Goal: Information Seeking & Learning: Learn about a topic

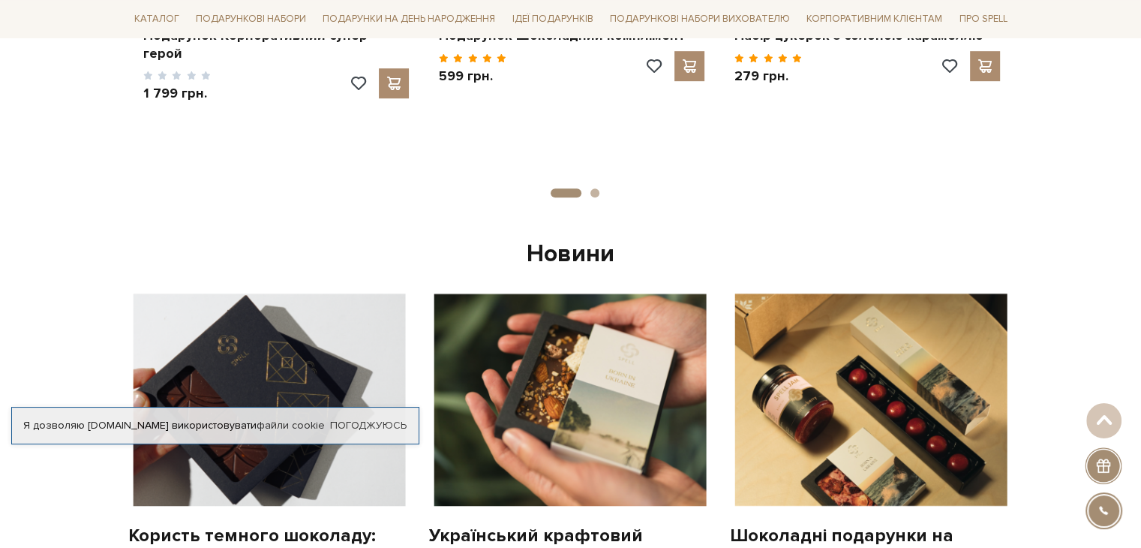
scroll to position [1052, 0]
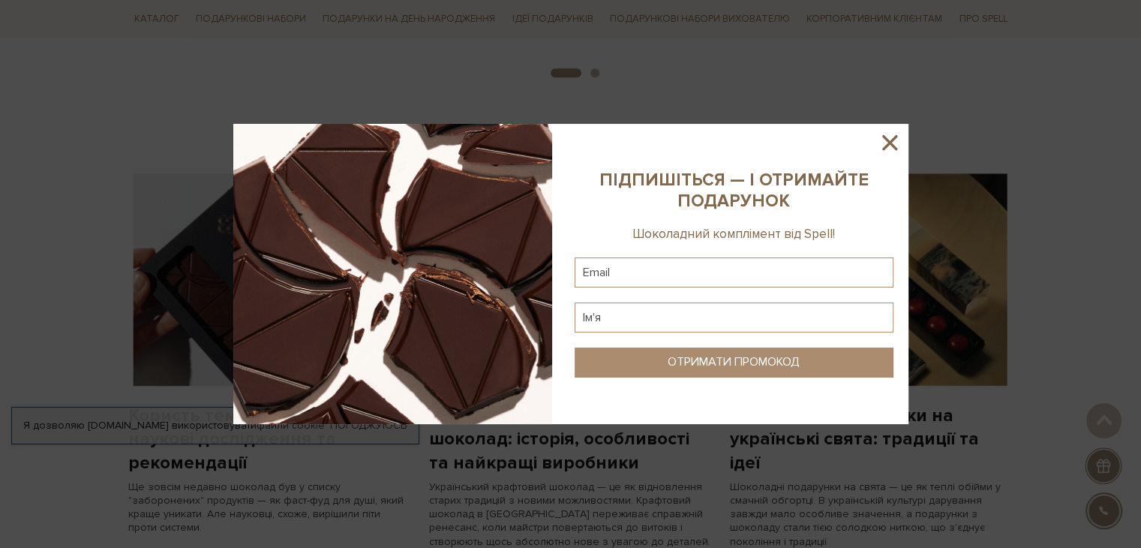
click at [897, 137] on icon at bounding box center [890, 143] width 26 height 26
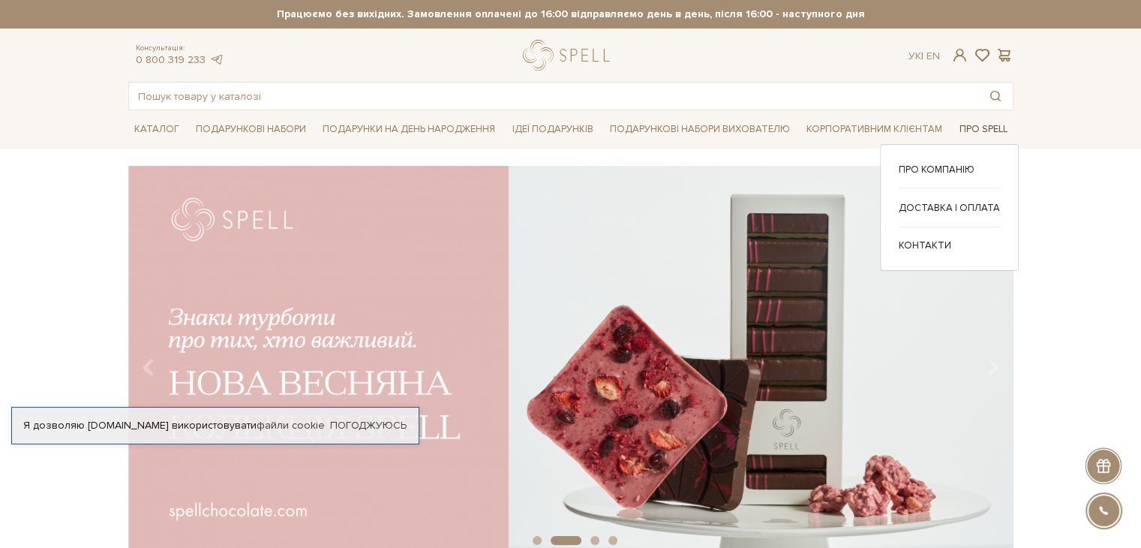
click at [979, 126] on link "Про Spell" at bounding box center [983, 129] width 60 height 23
